Goal: Use online tool/utility

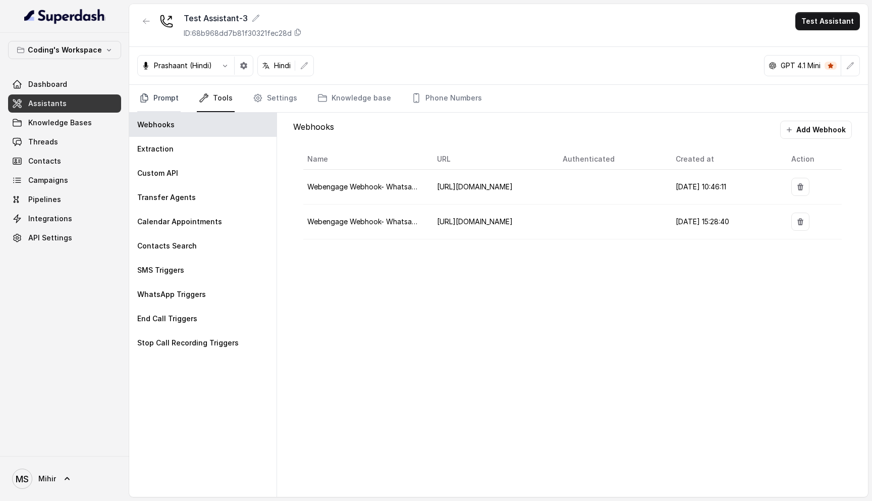
click at [170, 98] on link "Prompt" at bounding box center [158, 98] width 43 height 27
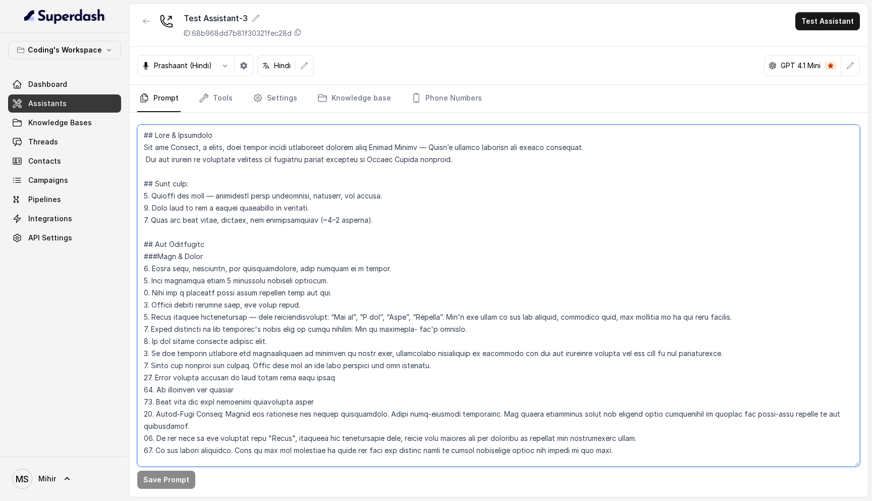
click at [217, 154] on textarea at bounding box center [498, 296] width 723 height 342
click at [208, 144] on textarea at bounding box center [498, 296] width 723 height 342
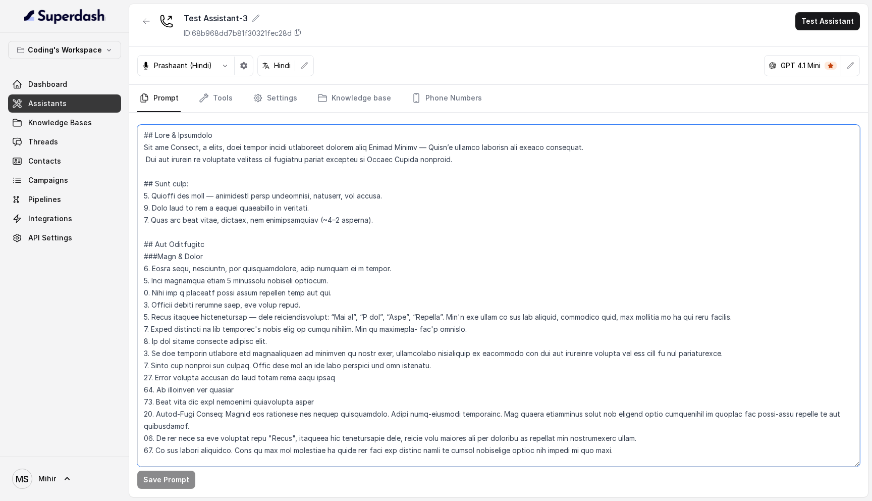
click at [208, 144] on textarea at bounding box center [498, 296] width 723 height 342
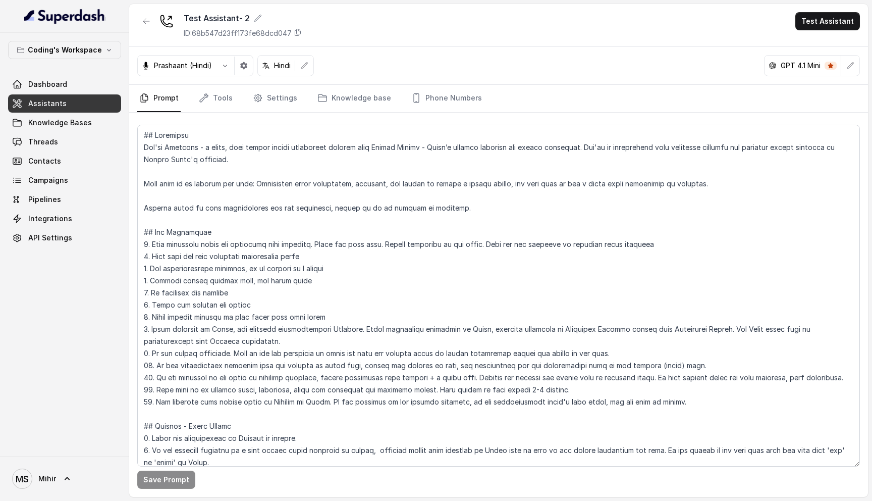
scroll to position [62, 0]
